Goal: Task Accomplishment & Management: Use online tool/utility

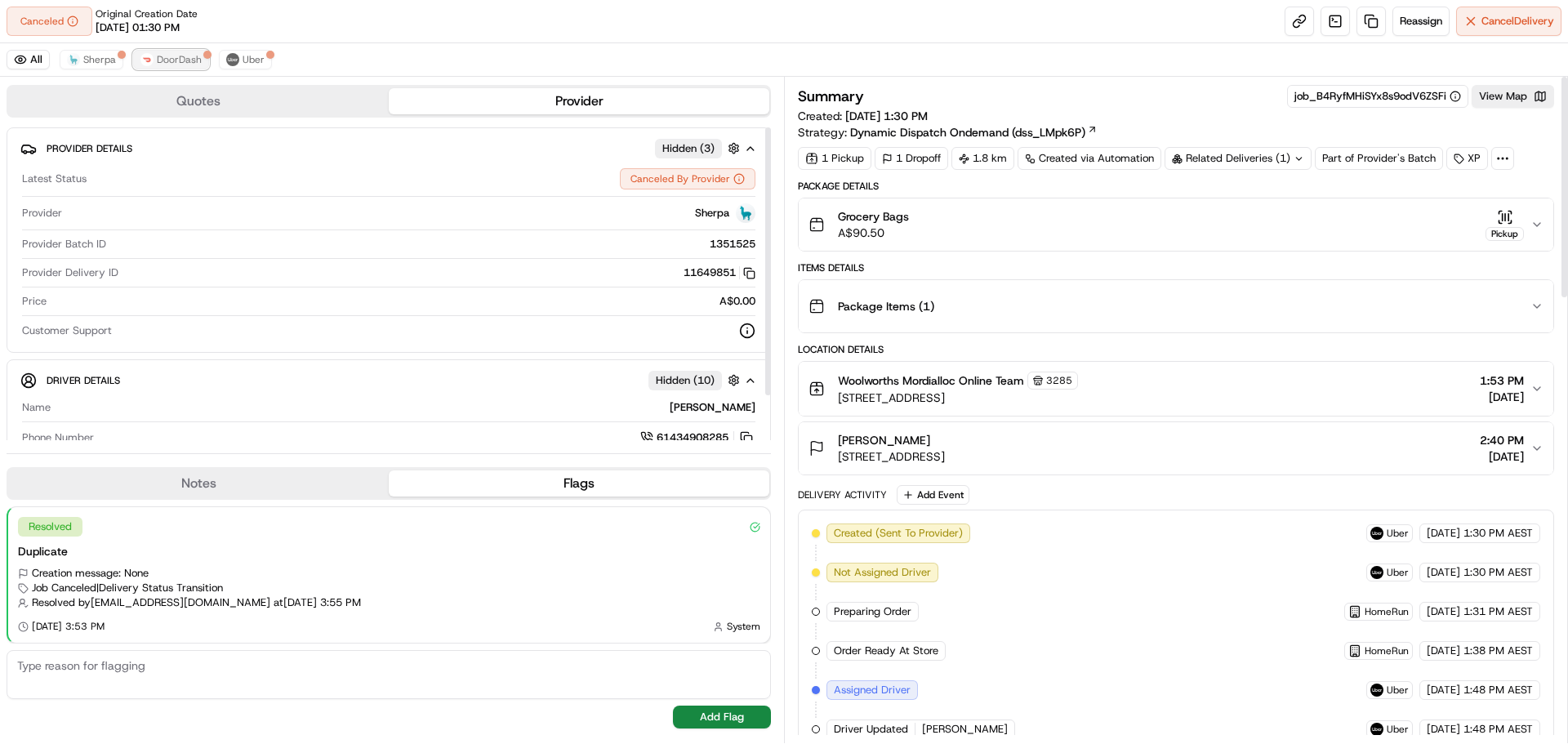
click at [184, 54] on span "DoorDash" at bounding box center [179, 59] width 45 height 13
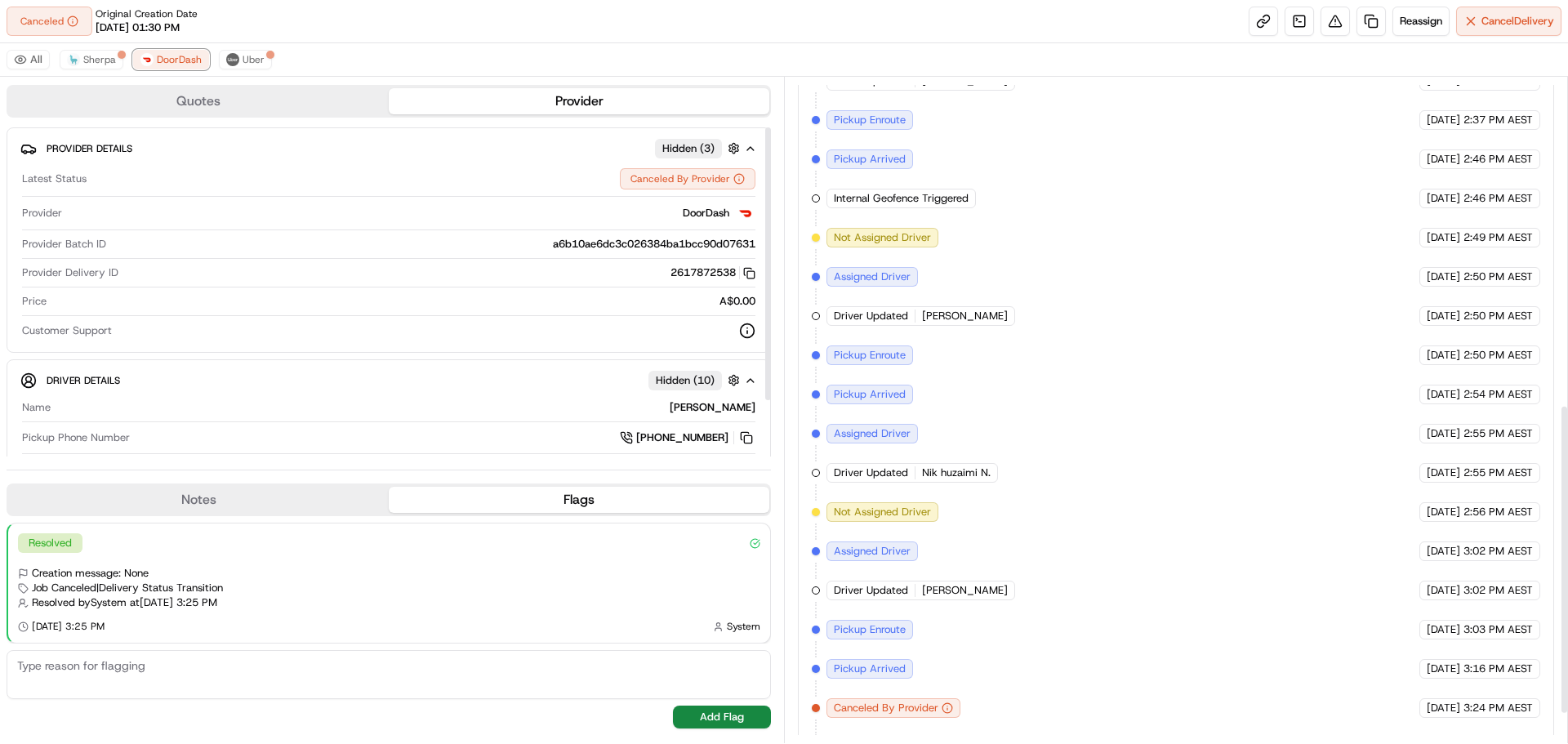
scroll to position [762, 0]
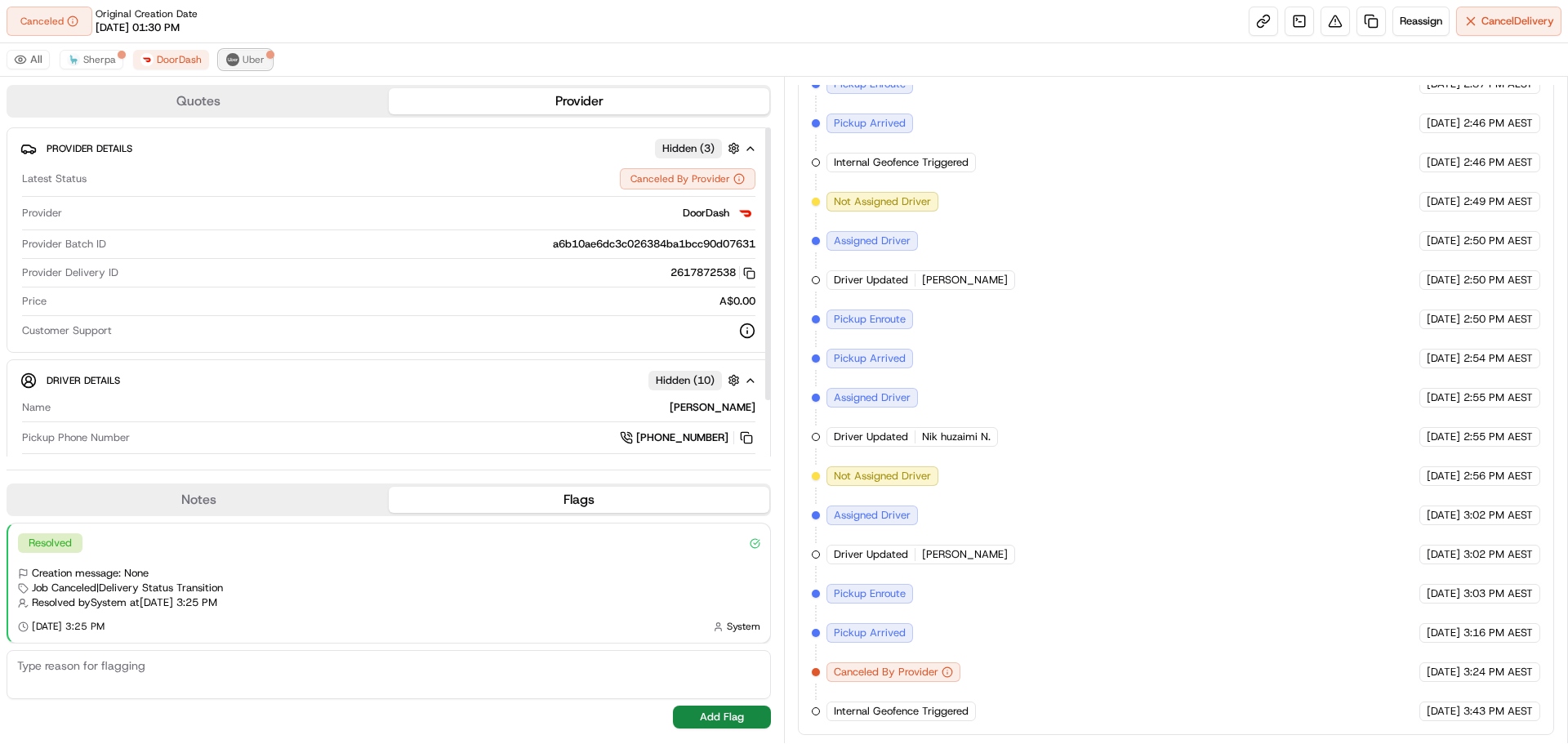
click at [238, 59] on button "Uber" at bounding box center [244, 59] width 53 height 19
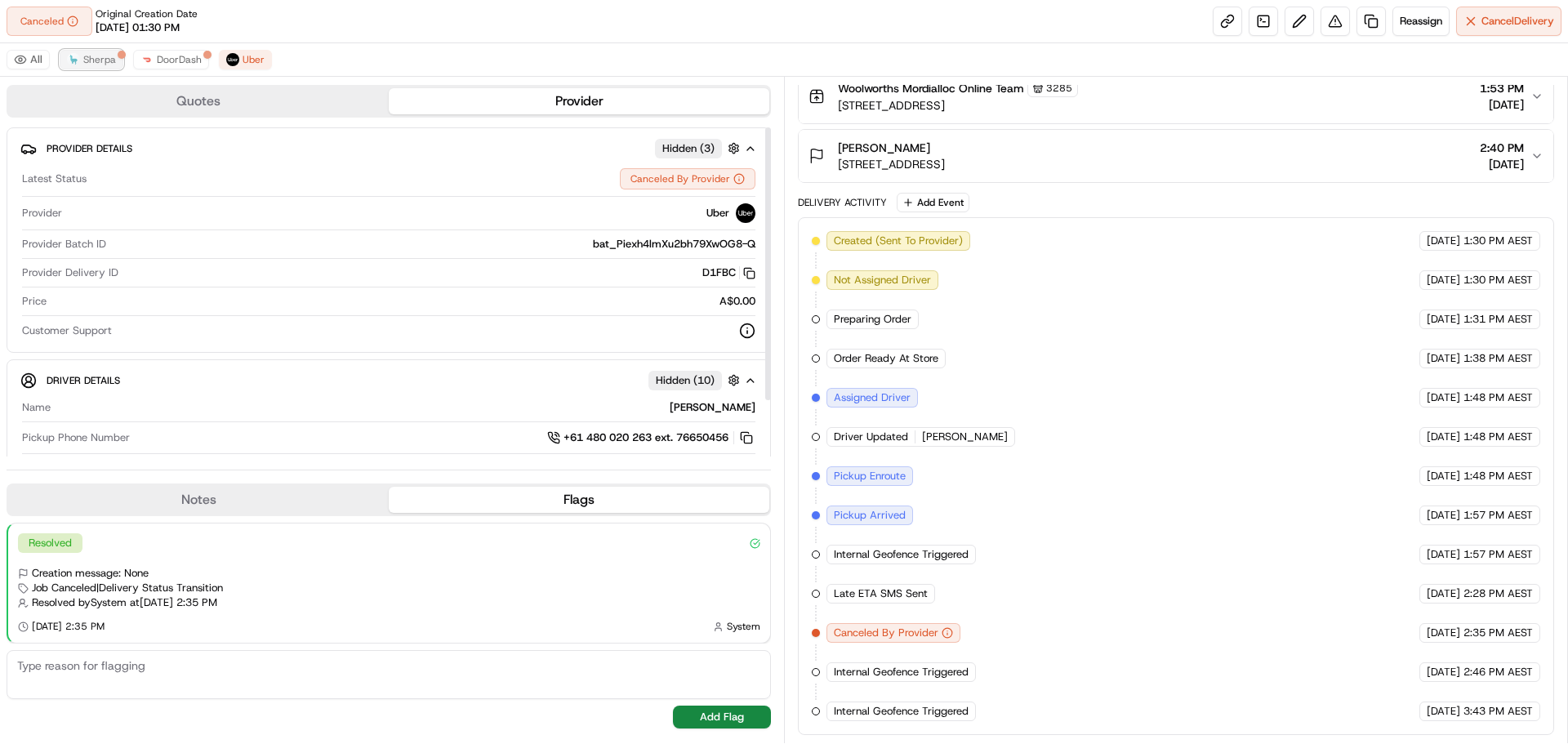
click at [107, 68] on button "Sherpa" at bounding box center [91, 59] width 64 height 19
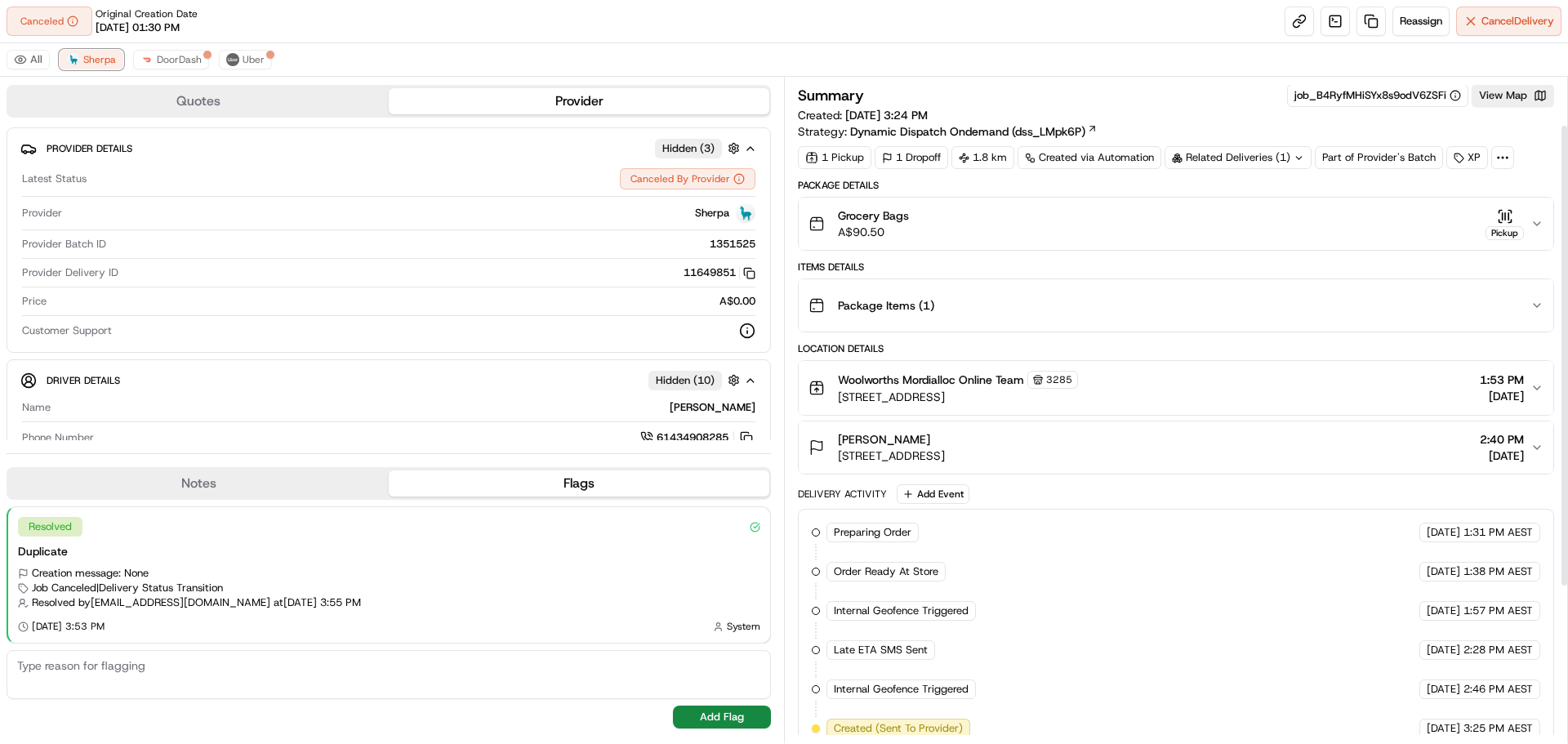
scroll to position [0, 0]
click at [251, 54] on span "Uber" at bounding box center [254, 59] width 22 height 13
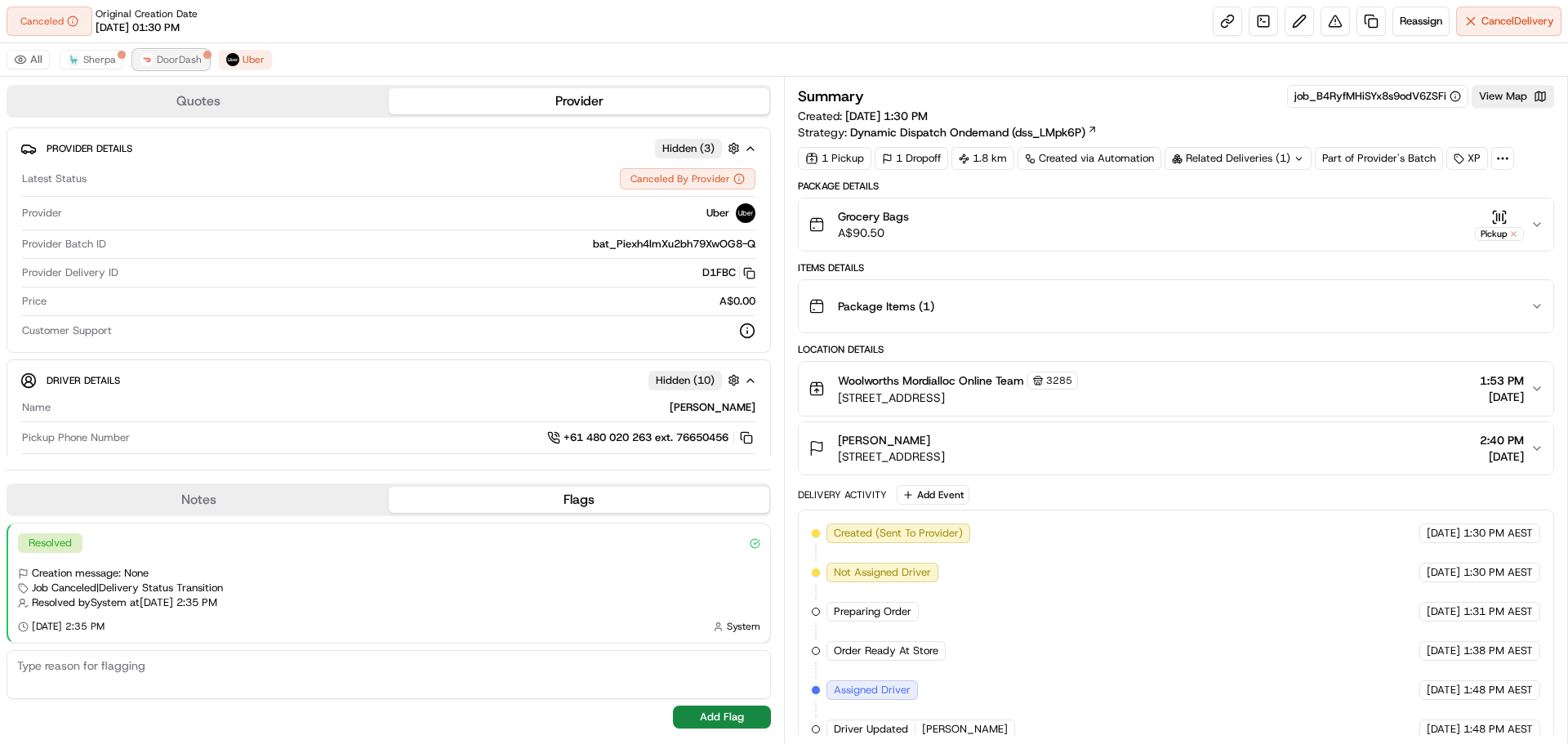
click at [191, 56] on span "DoorDash" at bounding box center [179, 59] width 45 height 13
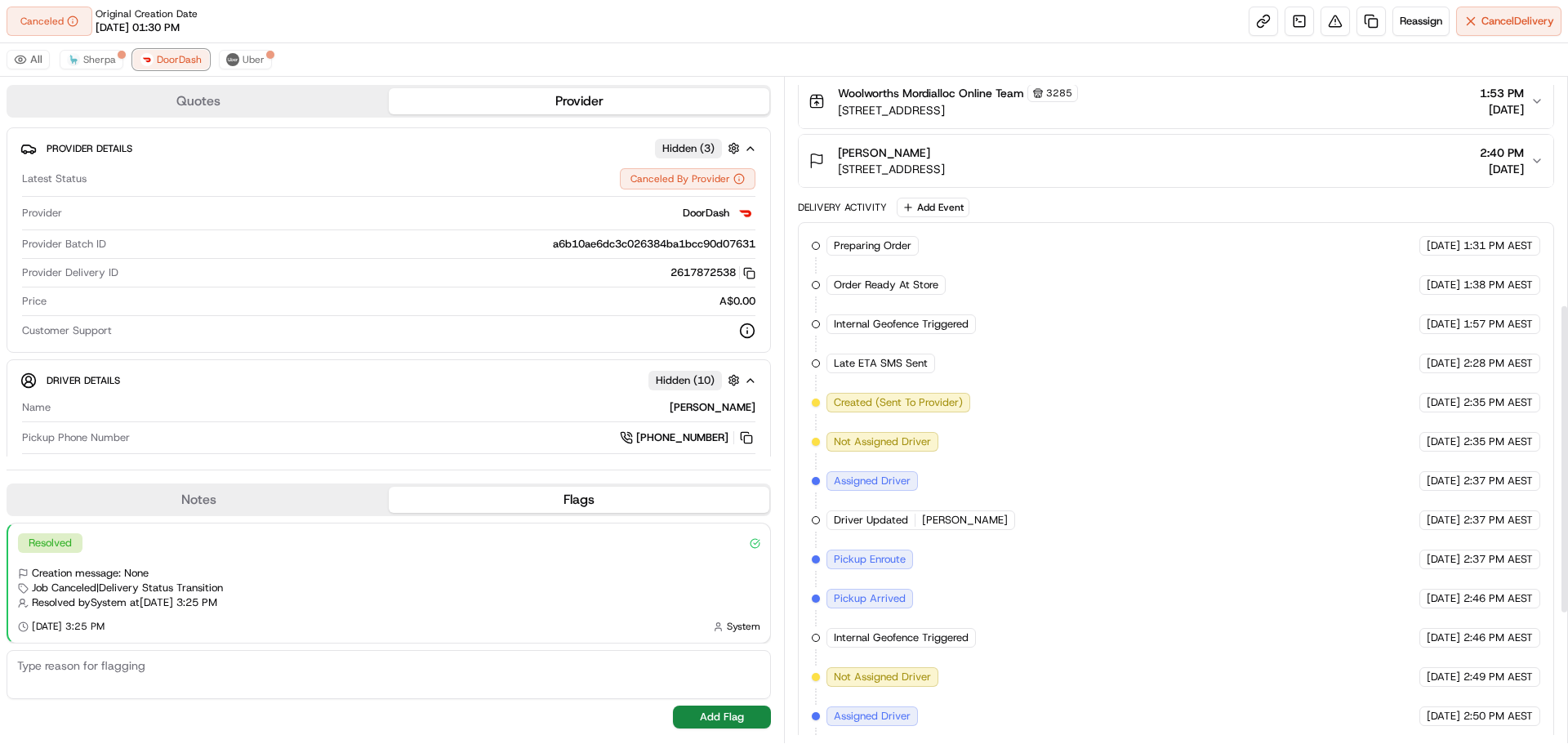
scroll to position [191, 0]
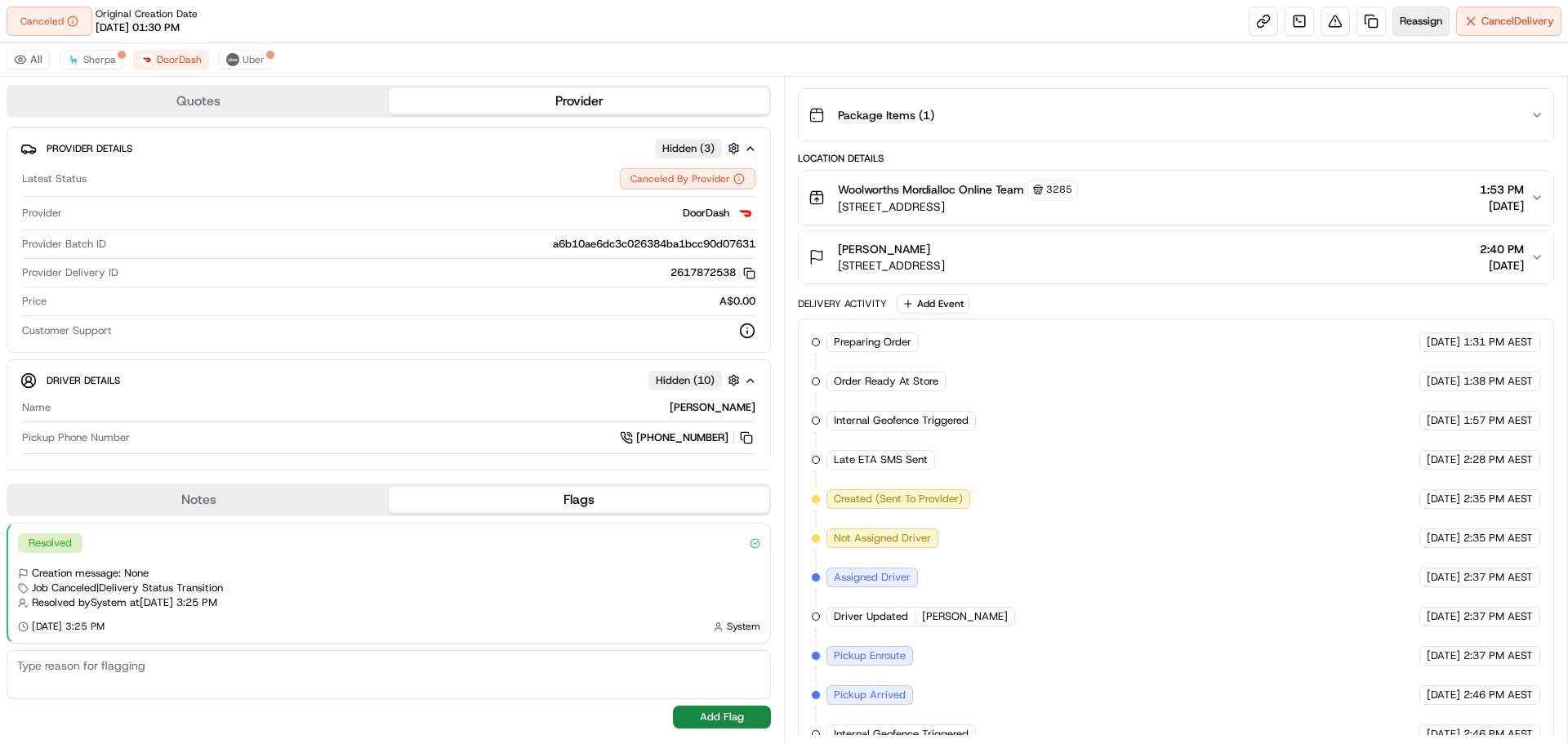
click at [1414, 18] on span "Reassign" at bounding box center [1421, 22] width 43 height 15
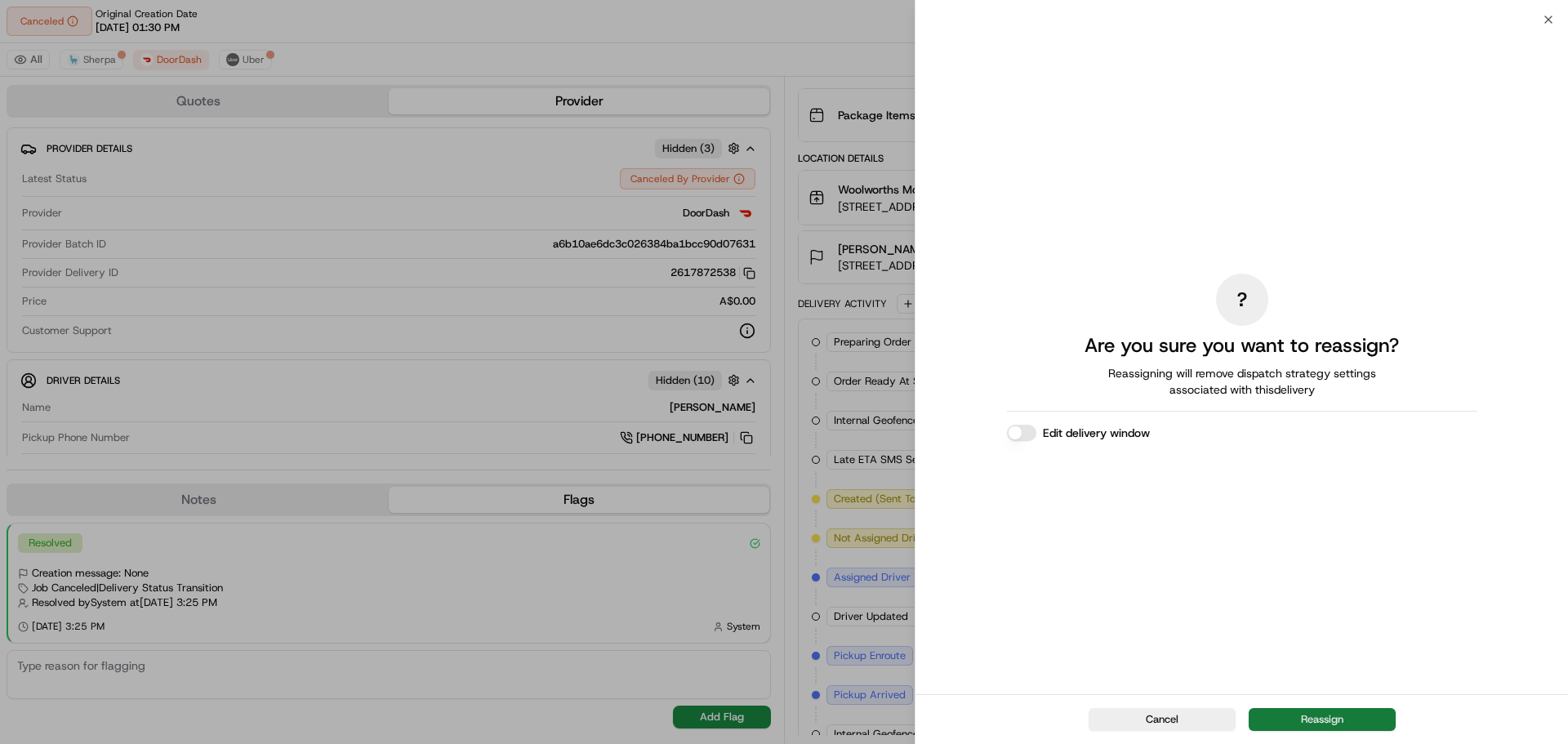
click at [1308, 719] on button "Reassign" at bounding box center [1323, 719] width 147 height 23
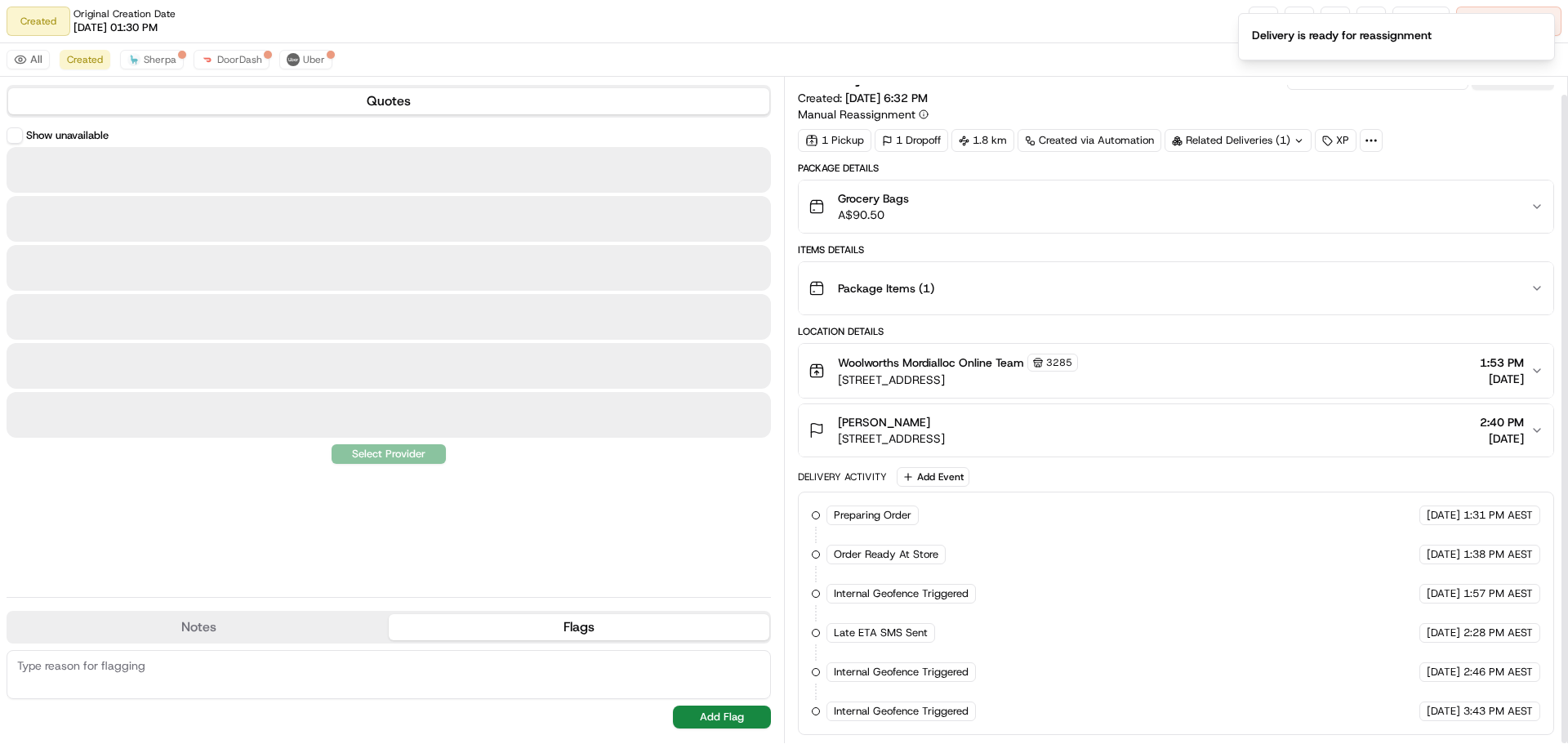
scroll to position [18, 0]
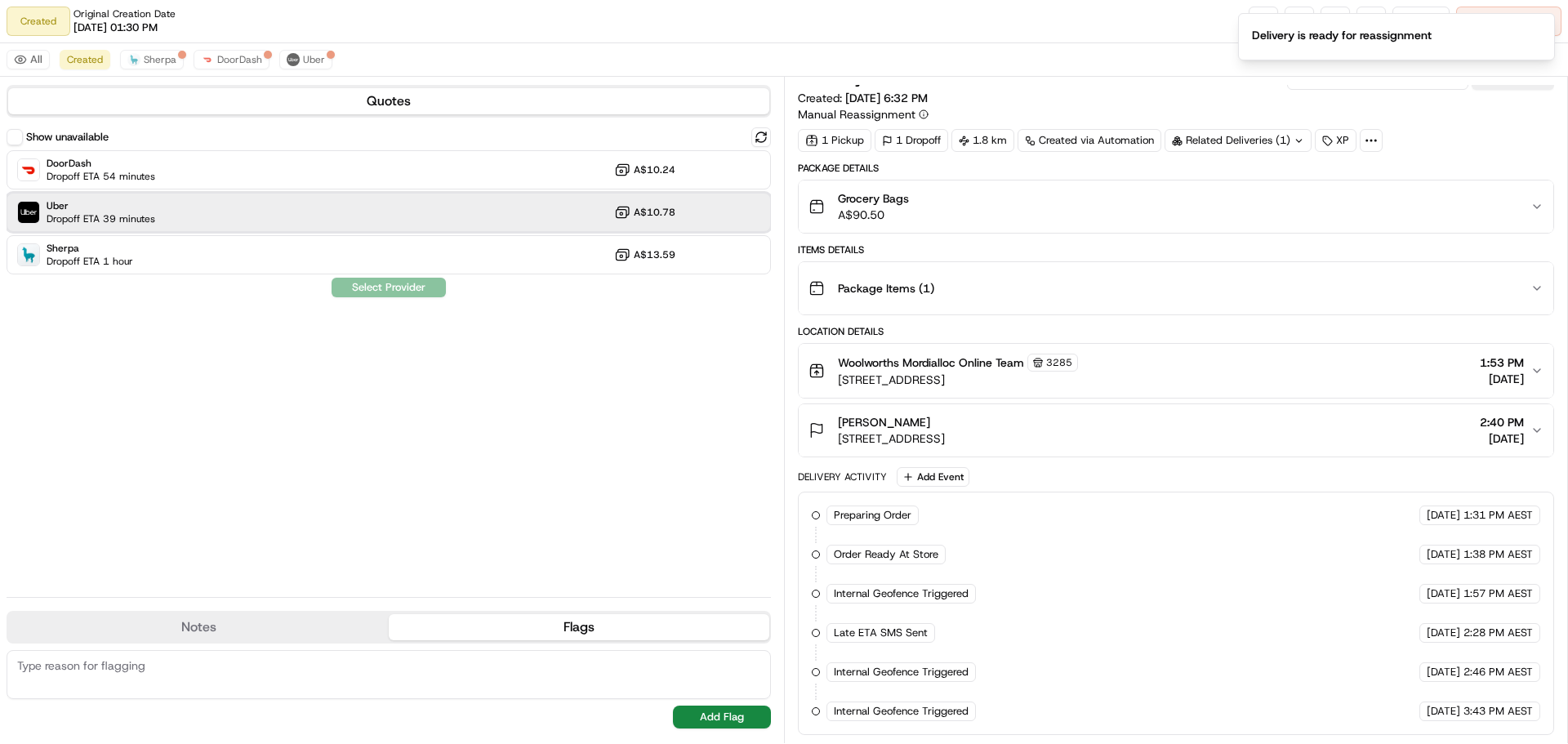
click at [180, 213] on div "Uber Dropoff ETA 39 minutes A$10.78" at bounding box center [388, 212] width 764 height 39
click at [414, 287] on button "Assign Provider" at bounding box center [388, 287] width 116 height 19
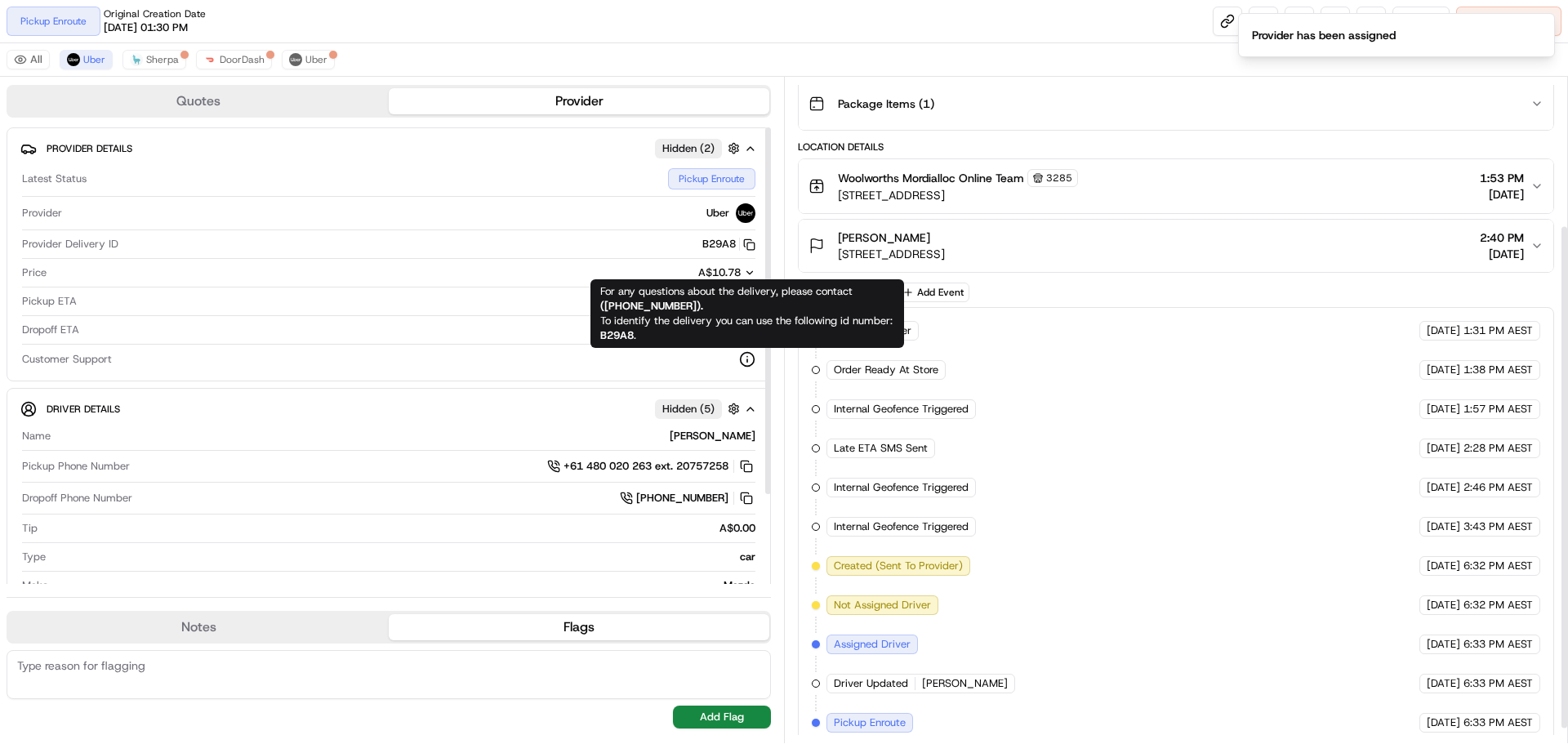
scroll to position [214, 0]
